Goal: Task Accomplishment & Management: Complete application form

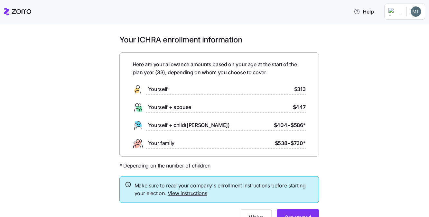
click at [159, 90] on span "Yourself" at bounding box center [158, 89] width 20 height 8
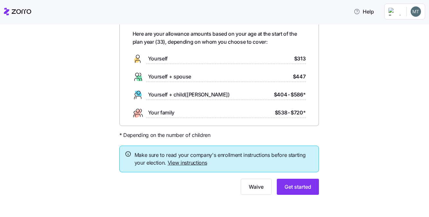
scroll to position [30, 0]
click at [289, 186] on span "Get started" at bounding box center [297, 187] width 27 height 8
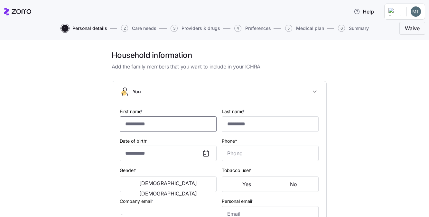
type input "*******"
type input "*****"
type input "**********"
type input "[PHONE_NUMBER]"
type input "[PERSON_NAME][EMAIL_ADDRESS][PERSON_NAME][DOMAIN_NAME]"
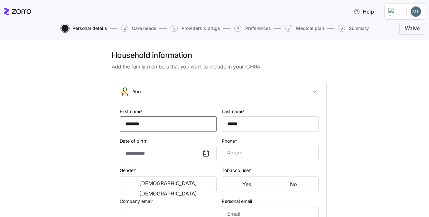
type input "[EMAIL_ADDRESS][DOMAIN_NAME]"
type input "**********"
checkbox input "true"
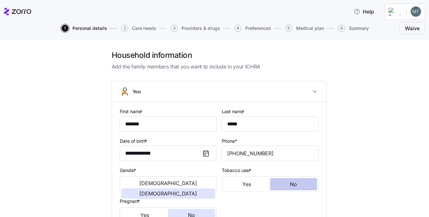
click at [290, 182] on span "No" at bounding box center [293, 184] width 7 height 5
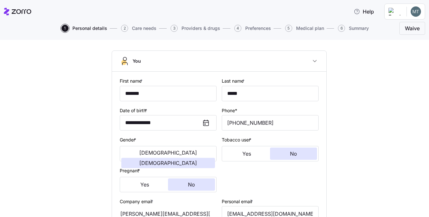
scroll to position [156, 0]
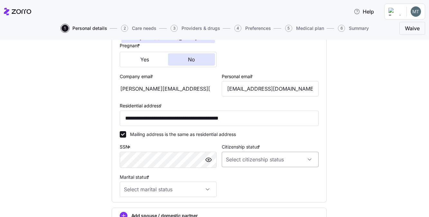
click at [249, 157] on input "Citizenship status *" at bounding box center [270, 159] width 97 height 15
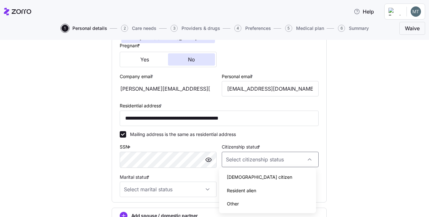
click at [234, 176] on span "[DEMOGRAPHIC_DATA] citizen" at bounding box center [259, 177] width 65 height 7
type input "[DEMOGRAPHIC_DATA] citizen"
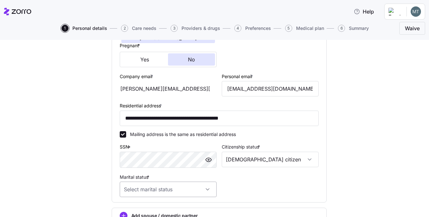
click at [179, 186] on input "Marital status *" at bounding box center [168, 189] width 97 height 15
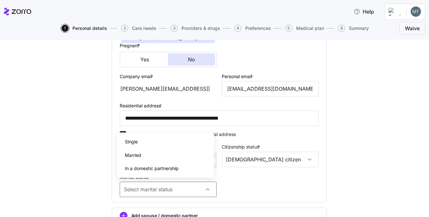
click at [135, 140] on span "Single" at bounding box center [131, 141] width 13 height 7
type input "Single"
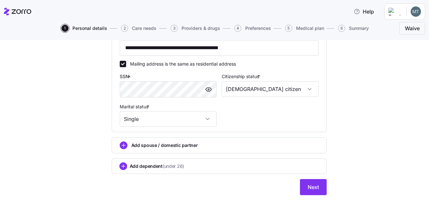
scroll to position [225, 0]
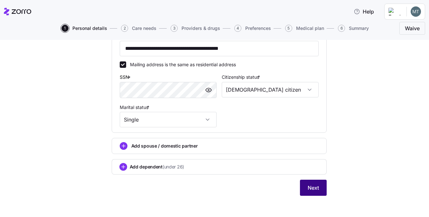
click at [315, 184] on span "Next" at bounding box center [312, 188] width 11 height 8
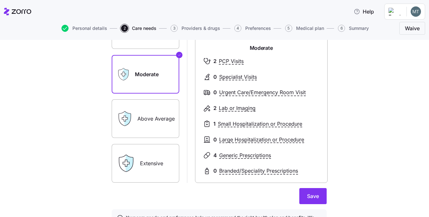
scroll to position [74, 0]
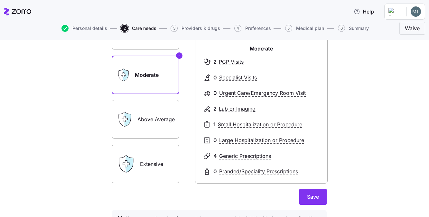
click at [135, 100] on label "Above Average" at bounding box center [146, 119] width 68 height 39
click at [0, 0] on input "Above Average" at bounding box center [0, 0] width 0 height 0
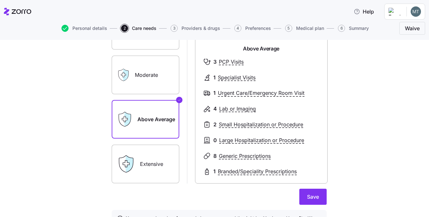
click at [132, 152] on div "Extensive" at bounding box center [146, 164] width 68 height 39
click at [128, 161] on icon at bounding box center [129, 164] width 8 height 17
click at [140, 164] on label "Extensive" at bounding box center [146, 164] width 68 height 39
click at [0, 0] on input "Extensive" at bounding box center [0, 0] width 0 height 0
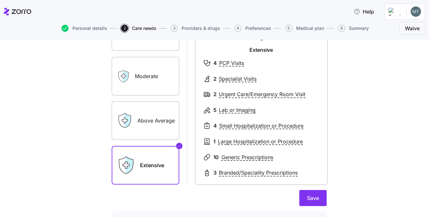
scroll to position [72, 0]
click at [307, 199] on span "Save" at bounding box center [313, 199] width 12 height 8
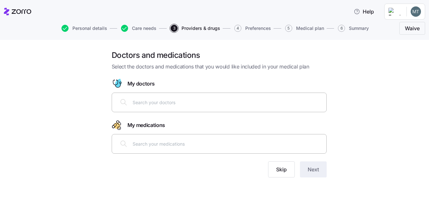
click at [155, 104] on input "text" at bounding box center [228, 102] width 190 height 7
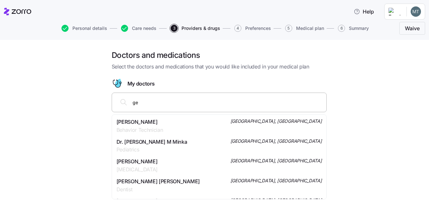
type input "g"
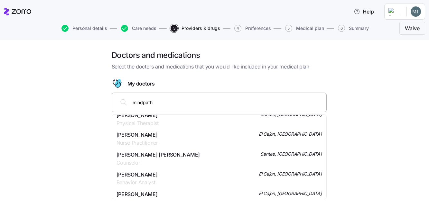
scroll to position [67, 0]
type input "m"
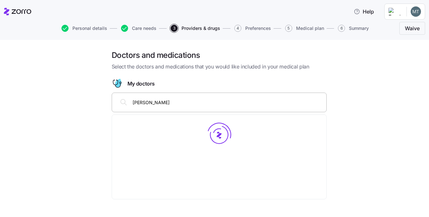
scroll to position [0, 0]
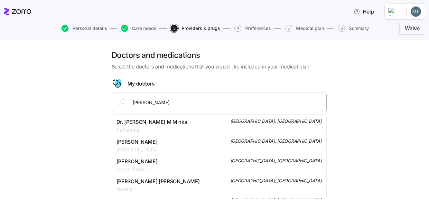
click at [158, 106] on div "[PERSON_NAME]" at bounding box center [219, 102] width 206 height 15
click at [155, 106] on input "[PERSON_NAME]" at bounding box center [228, 102] width 190 height 7
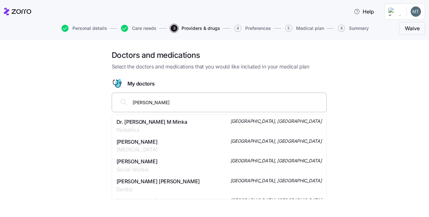
click at [155, 106] on input "[PERSON_NAME]" at bounding box center [228, 102] width 190 height 7
paste input "[PERSON_NAME], PMHNP-[GEOGRAPHIC_DATA]"
type input "[PERSON_NAME], PMHNP-[GEOGRAPHIC_DATA]"
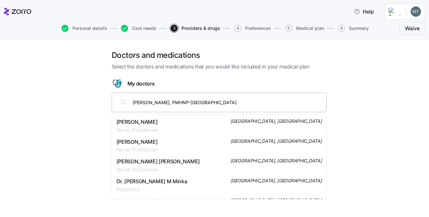
click at [143, 144] on span "[PERSON_NAME]" at bounding box center [136, 142] width 41 height 8
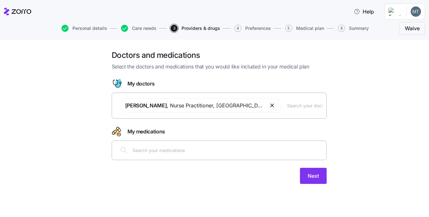
click at [142, 151] on input "text" at bounding box center [228, 150] width 190 height 7
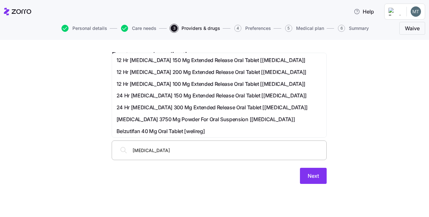
type input "[MEDICAL_DATA]"
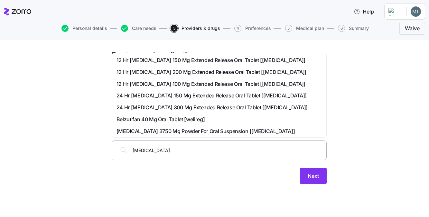
click at [188, 71] on span "12 Hr [MEDICAL_DATA] 200 Mg Extended Release Oral Tablet [[MEDICAL_DATA]]" at bounding box center [211, 72] width 190 height 8
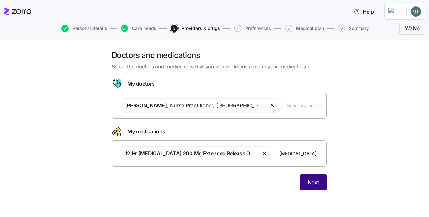
type input "[MEDICAL_DATA]"
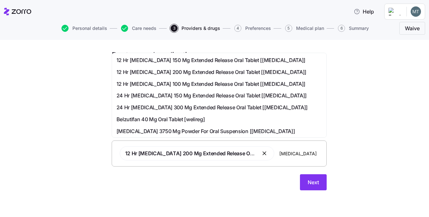
click at [199, 82] on span "12 Hr [MEDICAL_DATA] 100 Mg Extended Release Oral Tablet [[MEDICAL_DATA]]" at bounding box center [210, 84] width 189 height 8
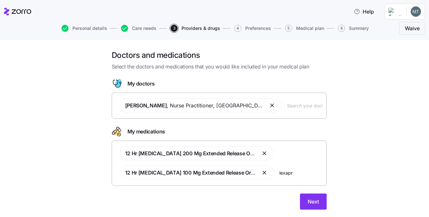
type input "[MEDICAL_DATA]"
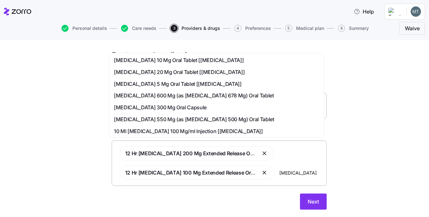
click at [182, 63] on span "[MEDICAL_DATA] 10 Mg Oral Tablet [[MEDICAL_DATA]]" at bounding box center [179, 60] width 130 height 8
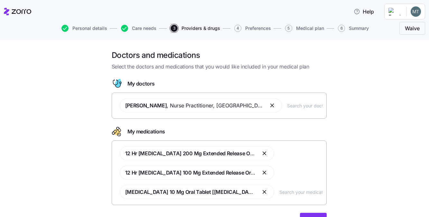
click at [298, 105] on input "text" at bounding box center [304, 105] width 35 height 7
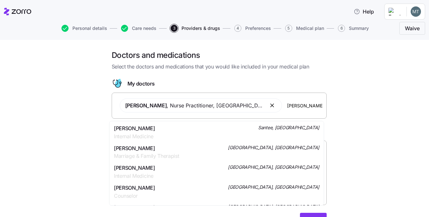
type input "[PERSON_NAME]"
drag, startPoint x: 298, startPoint y: 105, endPoint x: 204, endPoint y: 135, distance: 99.1
click at [204, 135] on div "[PERSON_NAME] Internal Medicine [GEOGRAPHIC_DATA], [GEOGRAPHIC_DATA]" at bounding box center [216, 132] width 205 height 16
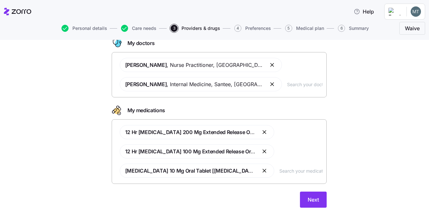
scroll to position [41, 0]
click at [279, 170] on input "text" at bounding box center [300, 170] width 43 height 7
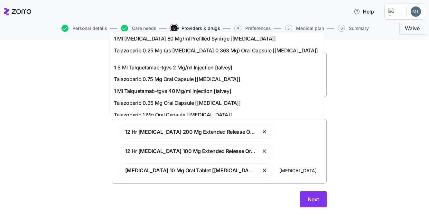
type input "waltz"
drag, startPoint x: 264, startPoint y: 170, endPoint x: 202, endPoint y: 39, distance: 145.2
click at [202, 39] on span "1 Ml [MEDICAL_DATA] 80 Mg/ml Prefilled Syringe [[MEDICAL_DATA]]" at bounding box center [195, 39] width 162 height 8
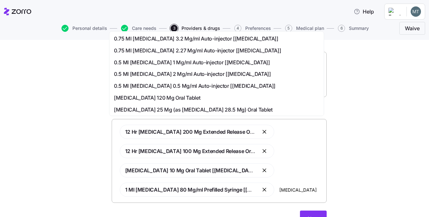
type input "[MEDICAL_DATA]"
drag, startPoint x: 250, startPoint y: 170, endPoint x: 162, endPoint y: 86, distance: 121.9
click at [162, 86] on span "0.5 Ml [MEDICAL_DATA] 0.5 Mg/ml Auto-injector [[MEDICAL_DATA]]" at bounding box center [194, 86] width 161 height 8
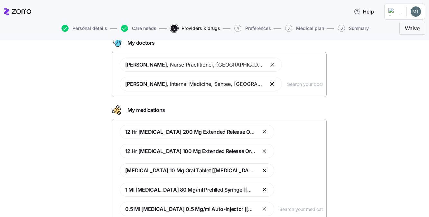
click at [296, 85] on input "text" at bounding box center [304, 83] width 35 height 7
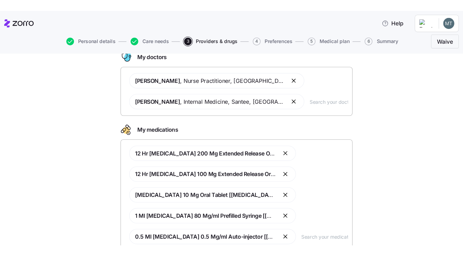
scroll to position [40, 0]
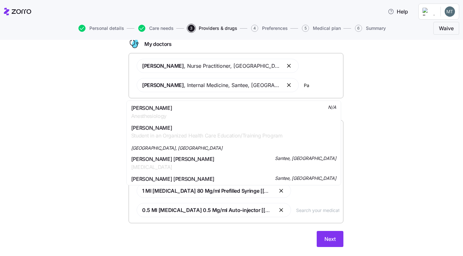
type input "P"
type input "[PERSON_NAME]"
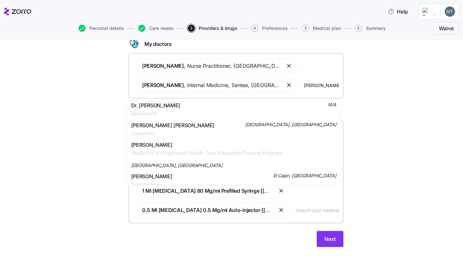
scroll to position [43, 0]
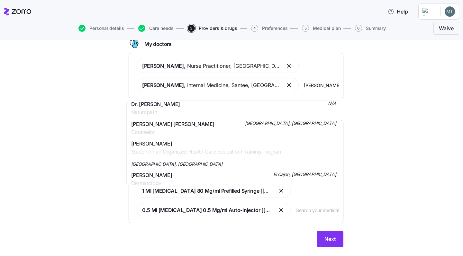
click at [160, 171] on span "[PERSON_NAME]" at bounding box center [151, 175] width 41 height 8
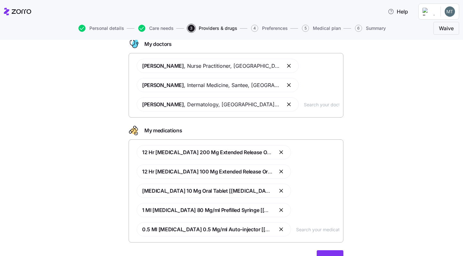
scroll to position [0, 0]
click at [305, 217] on input "text" at bounding box center [317, 229] width 43 height 7
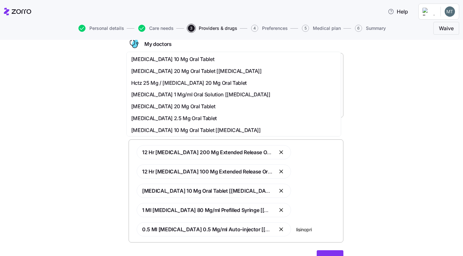
type input "[MEDICAL_DATA]"
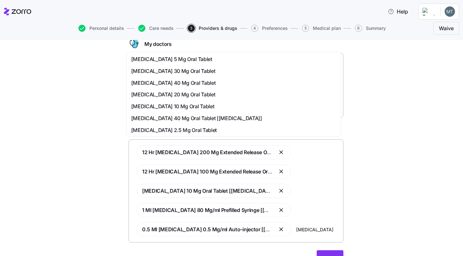
click at [165, 81] on span "[MEDICAL_DATA] 40 Mg Oral Tablet" at bounding box center [173, 83] width 85 height 8
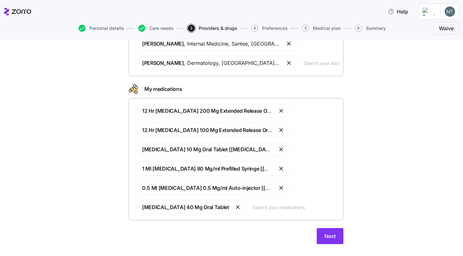
scroll to position [81, 0]
type input "ketocono"
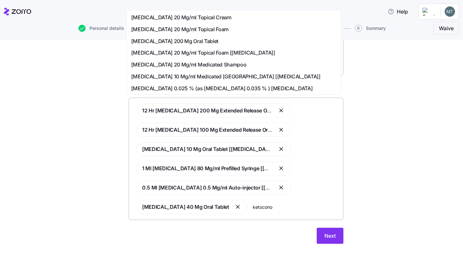
click at [187, 77] on span "[MEDICAL_DATA] 10 Mg/ml Medicated [GEOGRAPHIC_DATA] [[MEDICAL_DATA]]" at bounding box center [225, 77] width 189 height 8
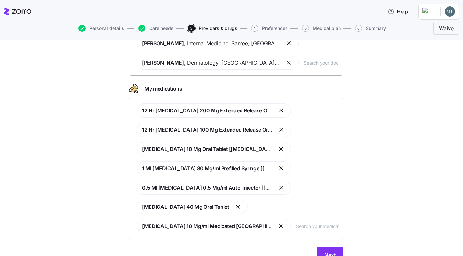
click at [255, 217] on span "[MEDICAL_DATA] 10 Mg/ml Medicated [GEOGRAPHIC_DATA] [[MEDICAL_DATA]]" at bounding box center [239, 226] width 195 height 6
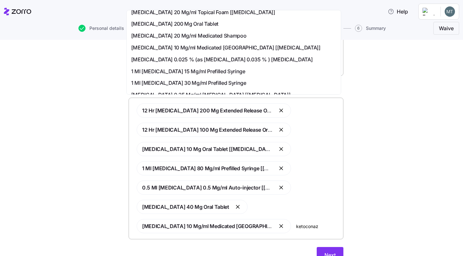
scroll to position [27, 0]
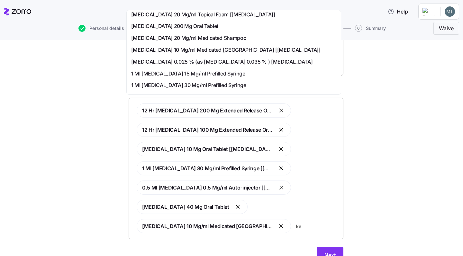
type input "k"
type input "alclomet"
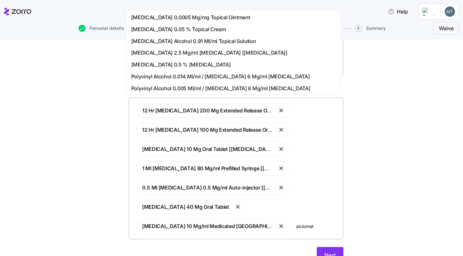
click at [234, 16] on span "[MEDICAL_DATA] 0.0005 Mg/mg Topical Ointment" at bounding box center [190, 18] width 119 height 8
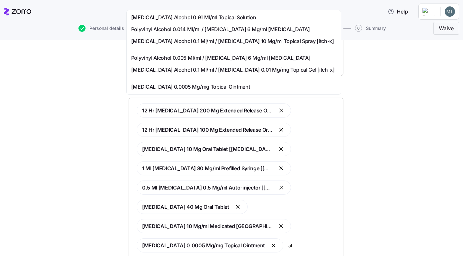
type input "a"
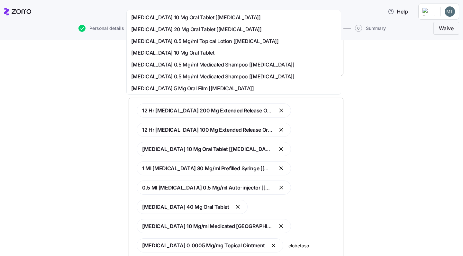
type input "[MEDICAL_DATA]"
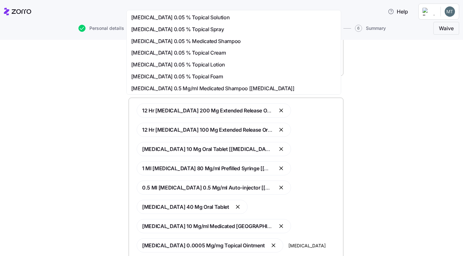
click at [183, 15] on span "[MEDICAL_DATA] 0.05 % Topical Solution" at bounding box center [180, 18] width 99 height 8
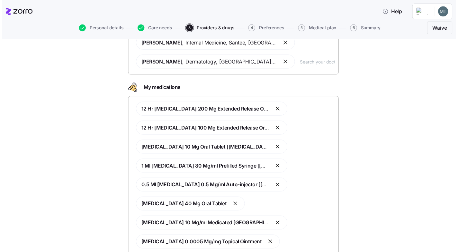
scroll to position [150, 0]
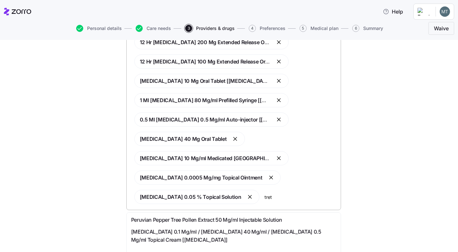
type input "treti"
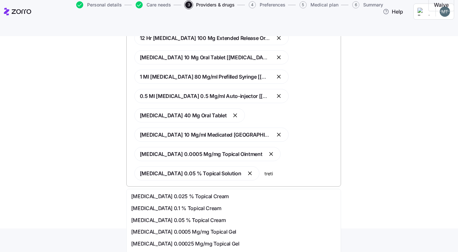
scroll to position [24, 0]
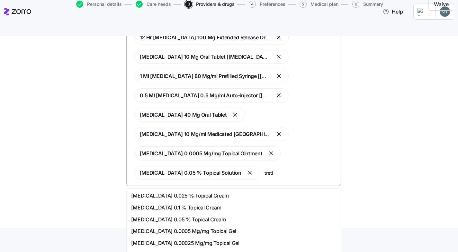
click at [160, 193] on span "[MEDICAL_DATA] 0.025 % Topical Cream" at bounding box center [180, 195] width 98 height 8
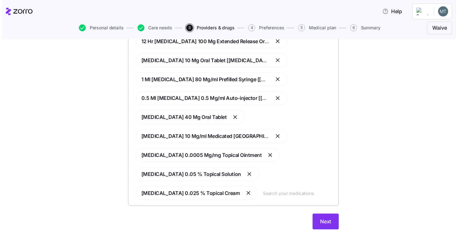
scroll to position [169, 0]
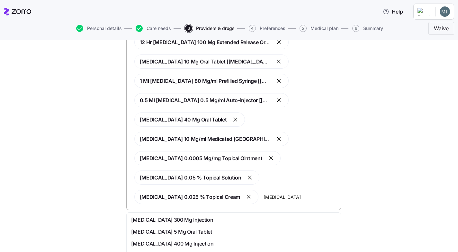
type input "[MEDICAL_DATA]"
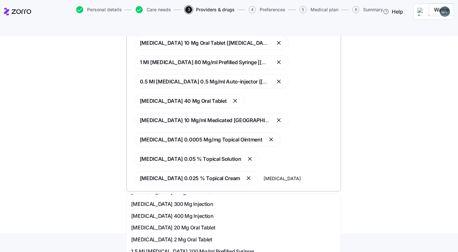
scroll to position [11, 0]
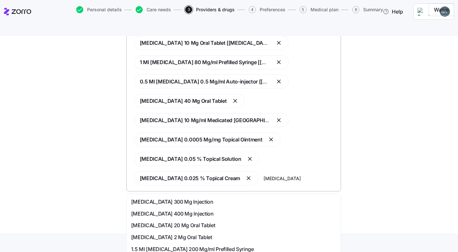
click at [153, 217] on span "[MEDICAL_DATA] 2 Mg Oral Tablet" at bounding box center [171, 237] width 81 height 8
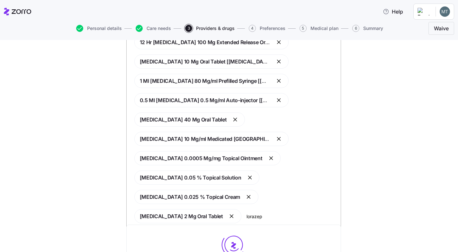
scroll to position [0, 0]
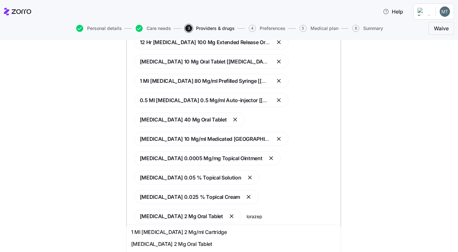
type input "[MEDICAL_DATA]"
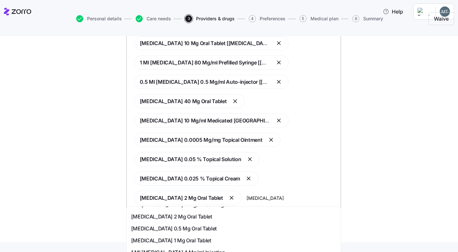
scroll to position [9, 0]
click at [164, 217] on span "[MEDICAL_DATA] 0.5 Mg Oral Tablet" at bounding box center [174, 229] width 86 height 8
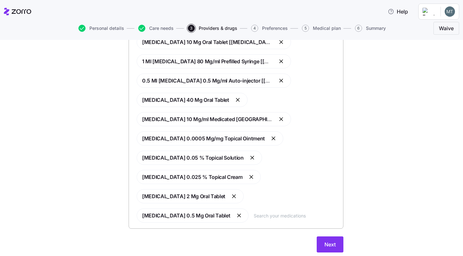
scroll to position [0, 0]
click at [330, 217] on span "Next" at bounding box center [330, 245] width 11 height 8
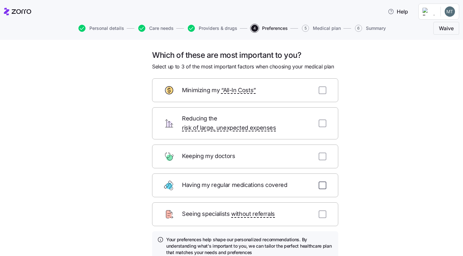
click at [321, 182] on input "checkbox" at bounding box center [323, 186] width 8 height 8
checkbox input "true"
click at [319, 120] on input "checkbox" at bounding box center [323, 124] width 8 height 8
checkbox input "true"
click at [320, 153] on input "checkbox" at bounding box center [323, 157] width 8 height 8
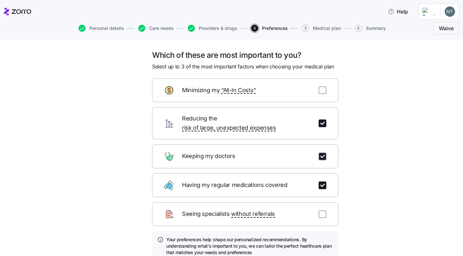
checkbox input "true"
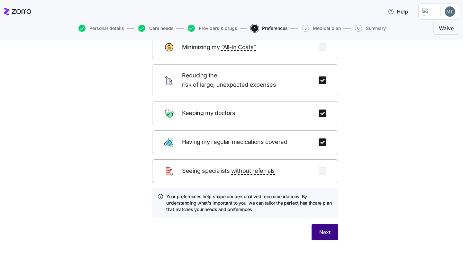
click at [319, 217] on span "Next" at bounding box center [324, 233] width 11 height 8
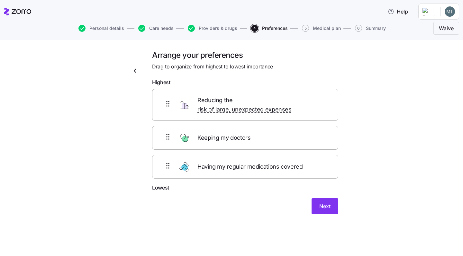
click at [238, 162] on span "Having my regular medications covered" at bounding box center [250, 166] width 107 height 9
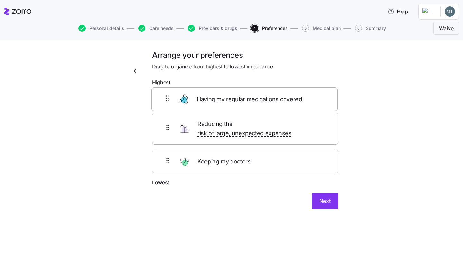
drag, startPoint x: 231, startPoint y: 162, endPoint x: 231, endPoint y: 102, distance: 60.5
click at [231, 102] on div "Reducing the risk of large, unexpected expenses Keeping my doctors Having my re…" at bounding box center [245, 134] width 186 height 90
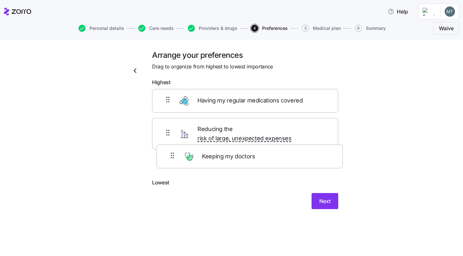
drag, startPoint x: 228, startPoint y: 133, endPoint x: 234, endPoint y: 162, distance: 29.4
click at [234, 162] on div "Having my regular medications covered Keeping my doctors Reducing the risk of l…" at bounding box center [245, 134] width 186 height 90
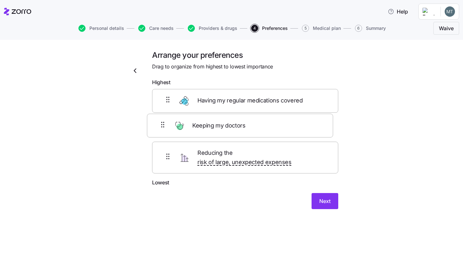
drag, startPoint x: 209, startPoint y: 156, endPoint x: 203, endPoint y: 123, distance: 33.6
click at [203, 122] on div "Having my regular medications covered Reducing the risk of large, unexpected ex…" at bounding box center [245, 134] width 186 height 90
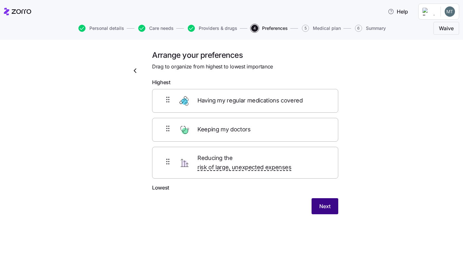
click at [326, 203] on span "Next" at bounding box center [324, 207] width 11 height 8
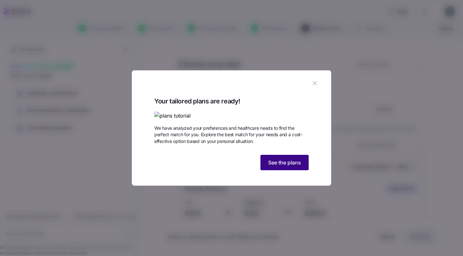
click at [287, 167] on span "See the plans" at bounding box center [284, 163] width 33 height 8
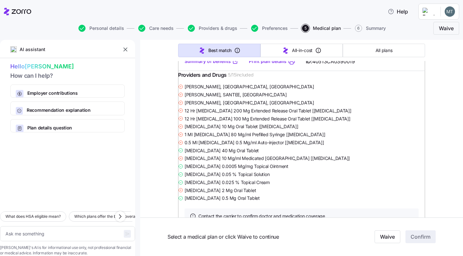
scroll to position [555, 0]
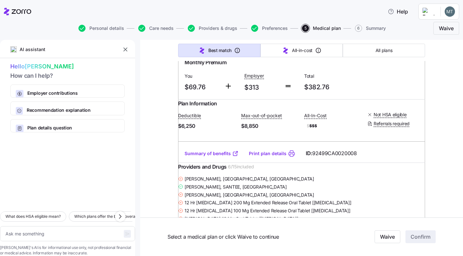
type textarea "x"
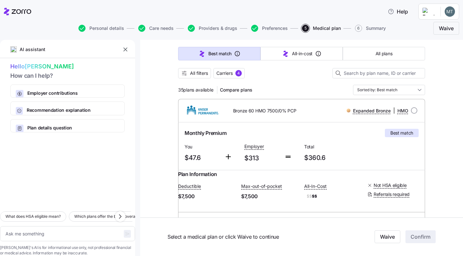
scroll to position [57, 0]
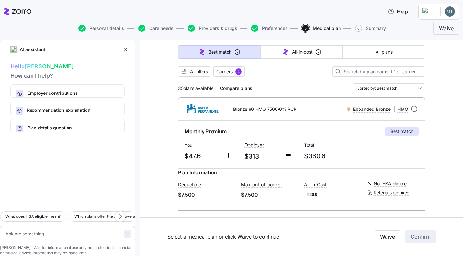
click at [411, 107] on input "radio" at bounding box center [414, 109] width 6 height 6
radio input "true"
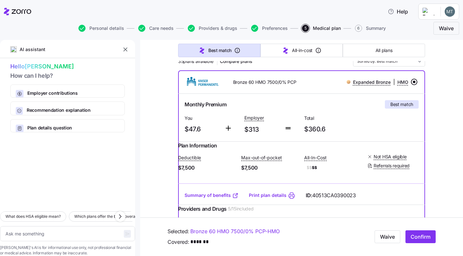
scroll to position [83, 0]
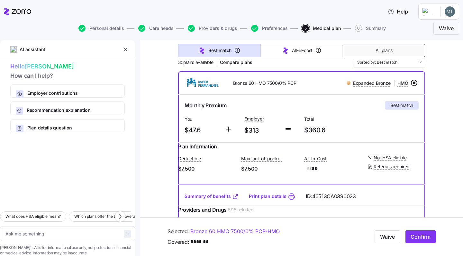
click at [377, 51] on span "All plans" at bounding box center [384, 50] width 17 height 6
type textarea "x"
type input "Sorted by: Premium"
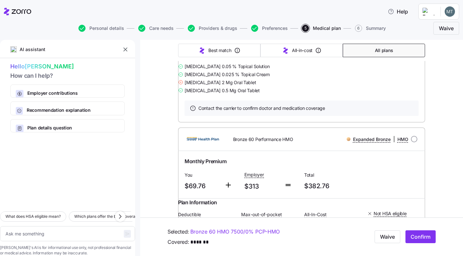
scroll to position [1357, 0]
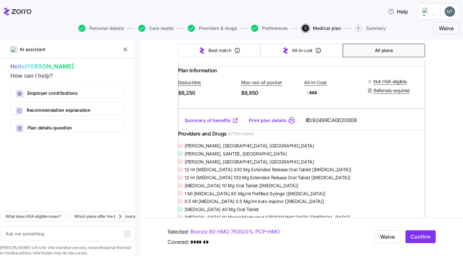
type textarea "x"
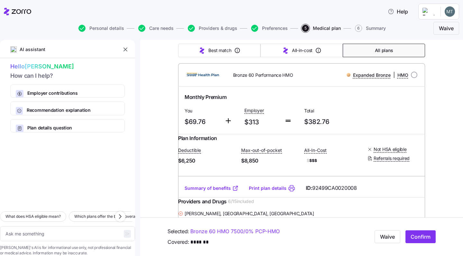
scroll to position [1289, 0]
click at [411, 78] on input "radio" at bounding box center [414, 74] width 6 height 6
radio input "true"
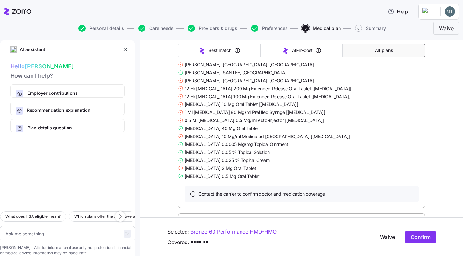
scroll to position [3844, 0]
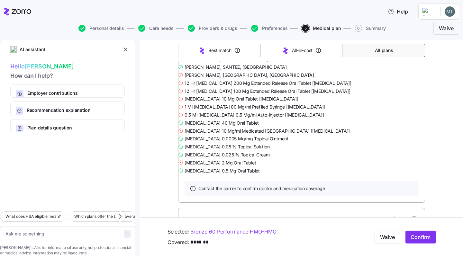
type textarea "x"
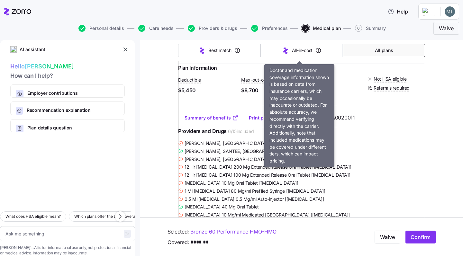
scroll to position [1960, 0]
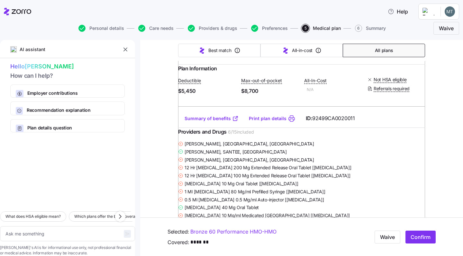
click at [414, 7] on input "radio" at bounding box center [414, 3] width 6 height 6
radio input "true"
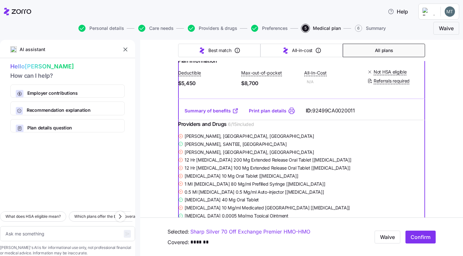
scroll to position [1969, 0]
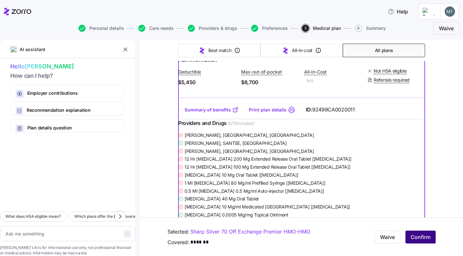
click at [411, 217] on span "Confirm" at bounding box center [421, 238] width 20 height 8
type textarea "x"
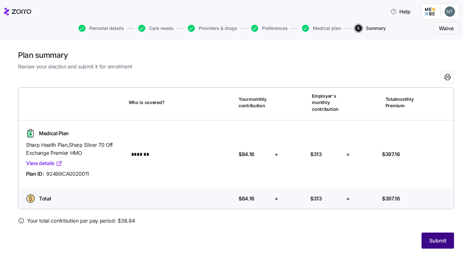
click at [428, 217] on span "Submit" at bounding box center [437, 241] width 17 height 8
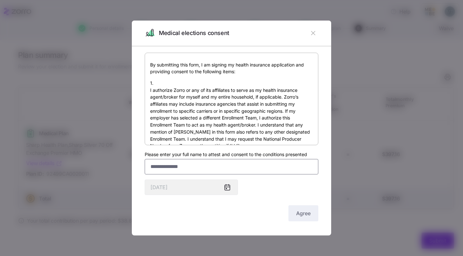
click at [200, 166] on input "Please enter your full name to attest and consent to the conditions presented" at bounding box center [232, 166] width 174 height 15
type input "**********"
click at [302, 215] on span "Agree" at bounding box center [303, 214] width 14 height 8
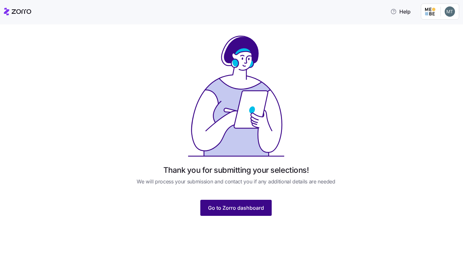
click at [227, 209] on span "Go to Zorro dashboard" at bounding box center [236, 208] width 56 height 8
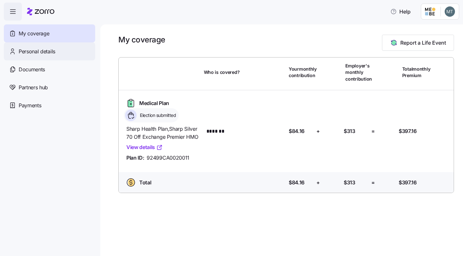
click at [30, 52] on span "Personal details" at bounding box center [37, 52] width 37 height 8
